Goal: Task Accomplishment & Management: Use online tool/utility

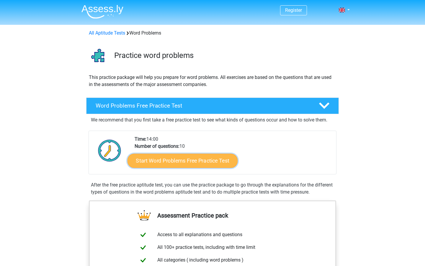
click at [195, 154] on link "Start Word Problems Free Practice Test" at bounding box center [183, 160] width 110 height 14
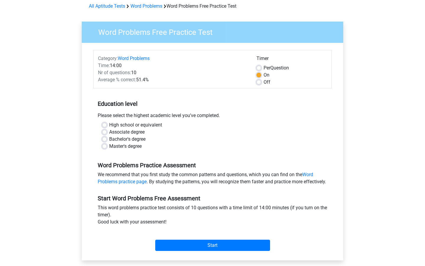
scroll to position [28, 0]
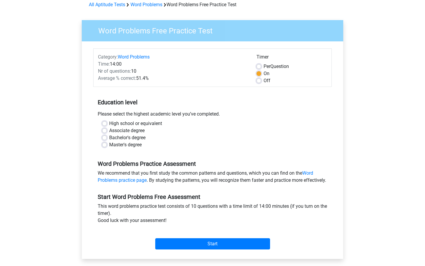
click at [136, 143] on label "Master's degree" at bounding box center [125, 144] width 32 height 7
click at [107, 143] on input "Master's degree" at bounding box center [104, 144] width 5 height 6
radio input "true"
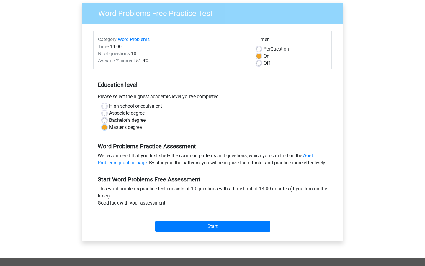
scroll to position [47, 0]
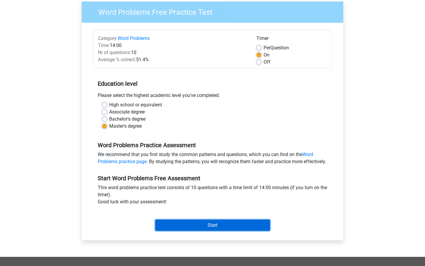
click at [210, 231] on input "Start" at bounding box center [212, 224] width 115 height 11
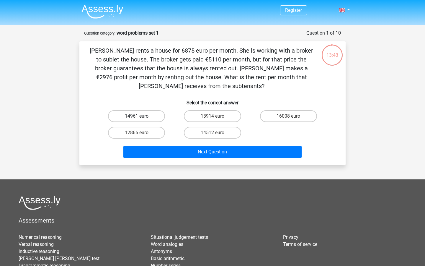
click at [161, 117] on label "14961 euro" at bounding box center [136, 116] width 57 height 12
click at [141, 117] on input "14961 euro" at bounding box center [139, 118] width 4 height 4
radio input "true"
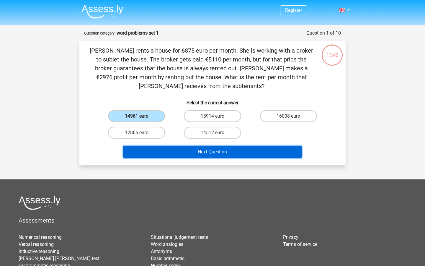
click at [168, 146] on button "Next Question" at bounding box center [212, 152] width 179 height 12
